Goal: Find specific page/section: Find specific page/section

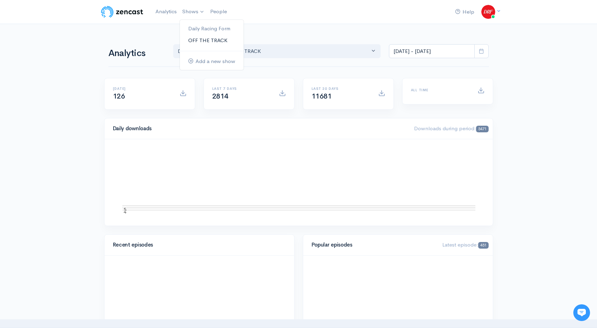
click at [196, 39] on link "OFF THE TRACK" at bounding box center [212, 41] width 64 height 12
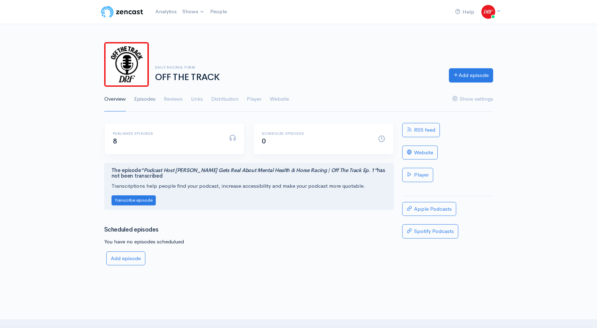
click at [138, 99] on link "Episodes" at bounding box center [144, 99] width 21 height 25
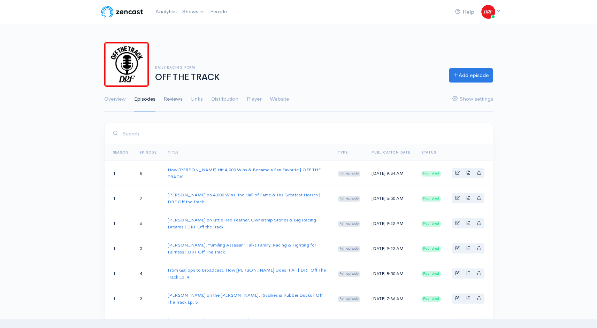
click at [166, 96] on link "Reviews" at bounding box center [173, 99] width 19 height 25
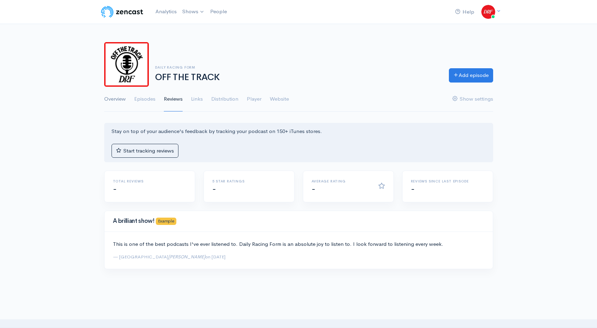
click at [124, 99] on link "Overview" at bounding box center [115, 99] width 22 height 25
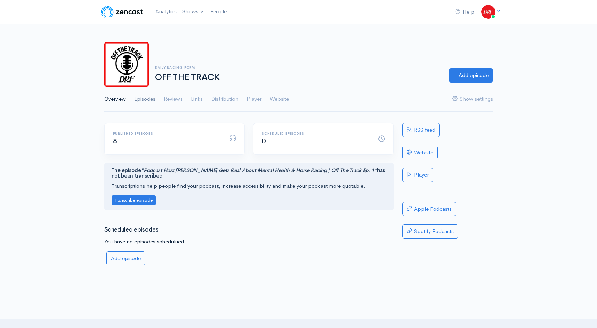
click at [148, 97] on link "Episodes" at bounding box center [144, 99] width 21 height 25
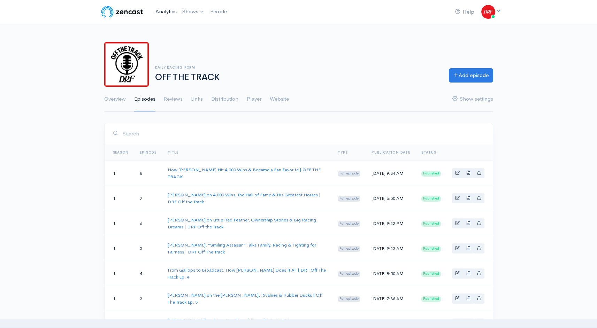
click at [171, 14] on link "Analytics" at bounding box center [166, 11] width 27 height 15
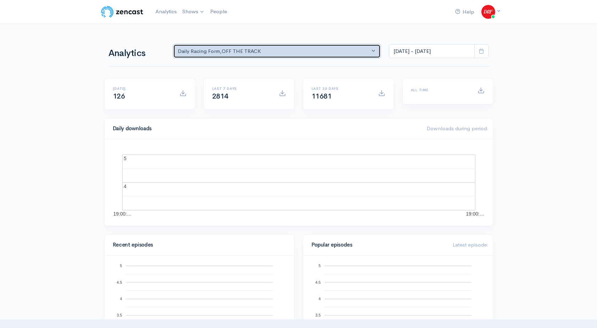
click at [211, 55] on button "Daily Racing Form , OFF THE TRACK" at bounding box center [277, 51] width 208 height 14
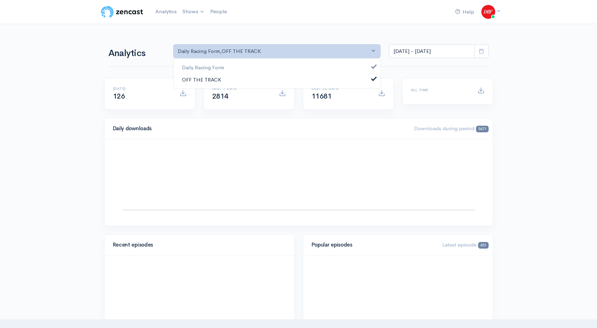
click at [222, 75] on link "OFF THE TRACK" at bounding box center [277, 80] width 207 height 12
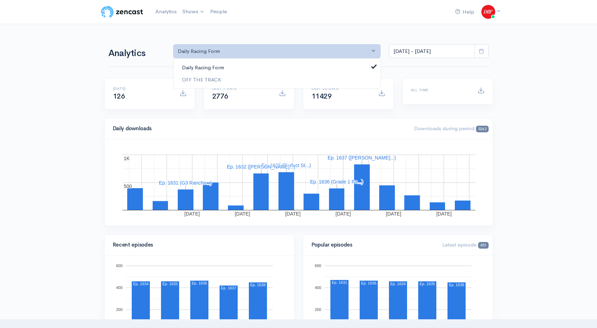
click at [224, 70] on link "Daily Racing Form" at bounding box center [277, 68] width 207 height 12
click at [223, 80] on link "OFF THE TRACK" at bounding box center [277, 80] width 207 height 12
select select "15659"
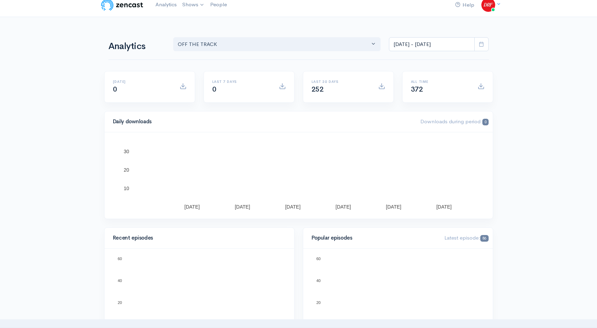
scroll to position [8, 0]
